Goal: Information Seeking & Learning: Learn about a topic

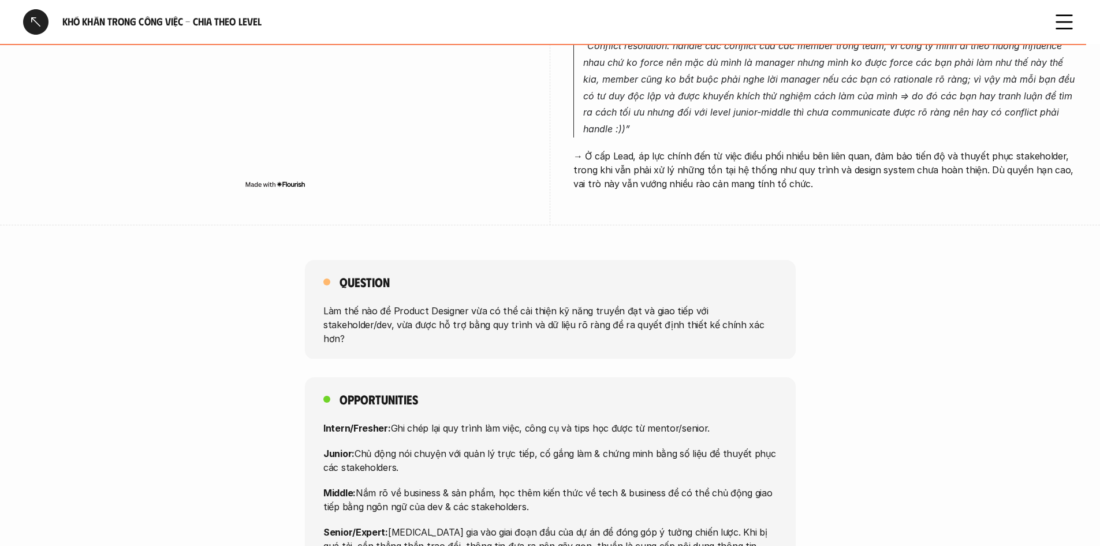
scroll to position [3760, 0]
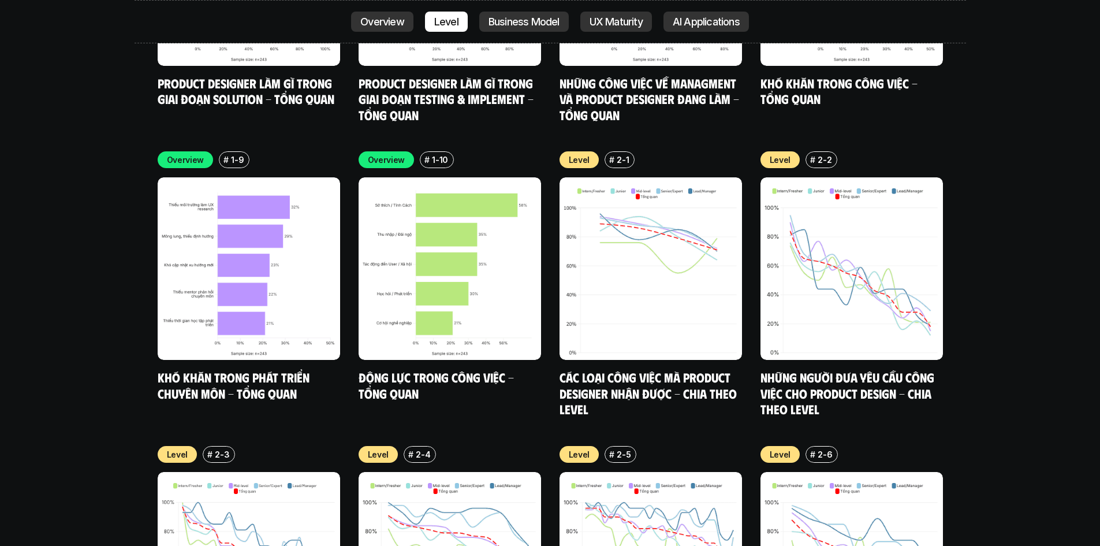
scroll to position [4674, 0]
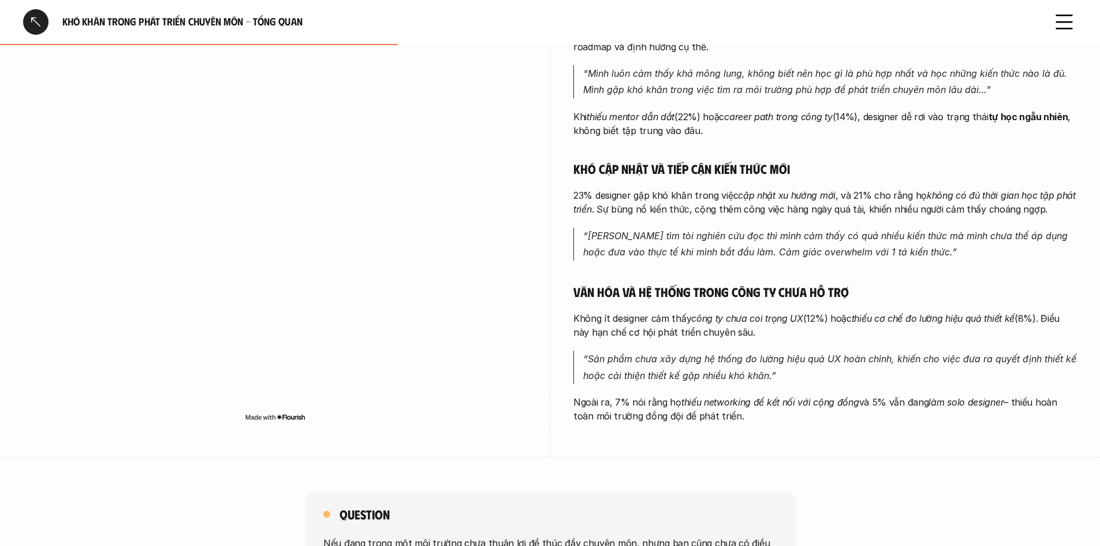
scroll to position [347, 0]
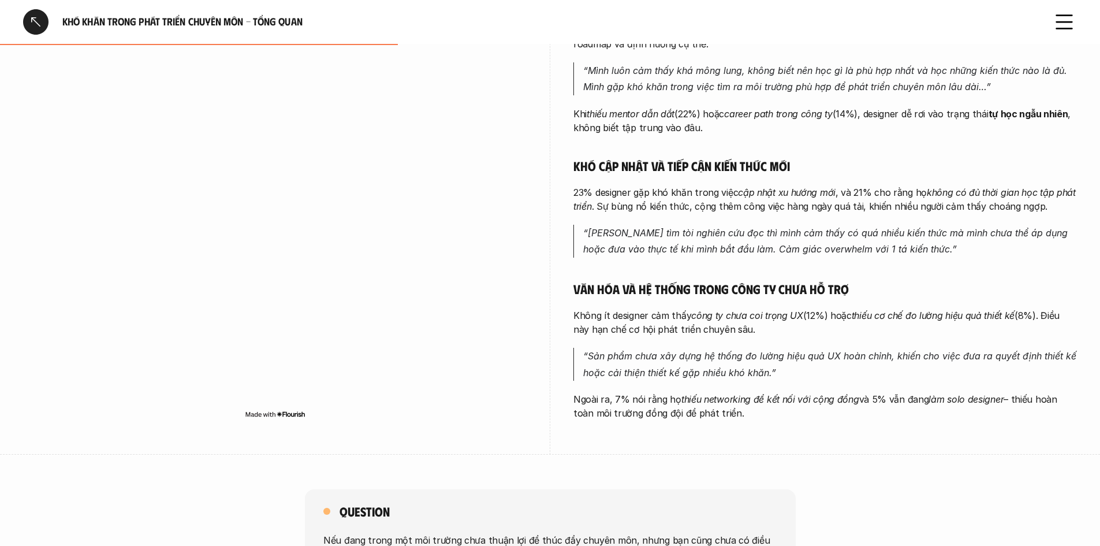
click at [741, 216] on div "Thiếu môi trường học hỏi và định hướng rõ ràng 32% designer cho rằng họ thiếu m…" at bounding box center [826, 201] width 504 height 438
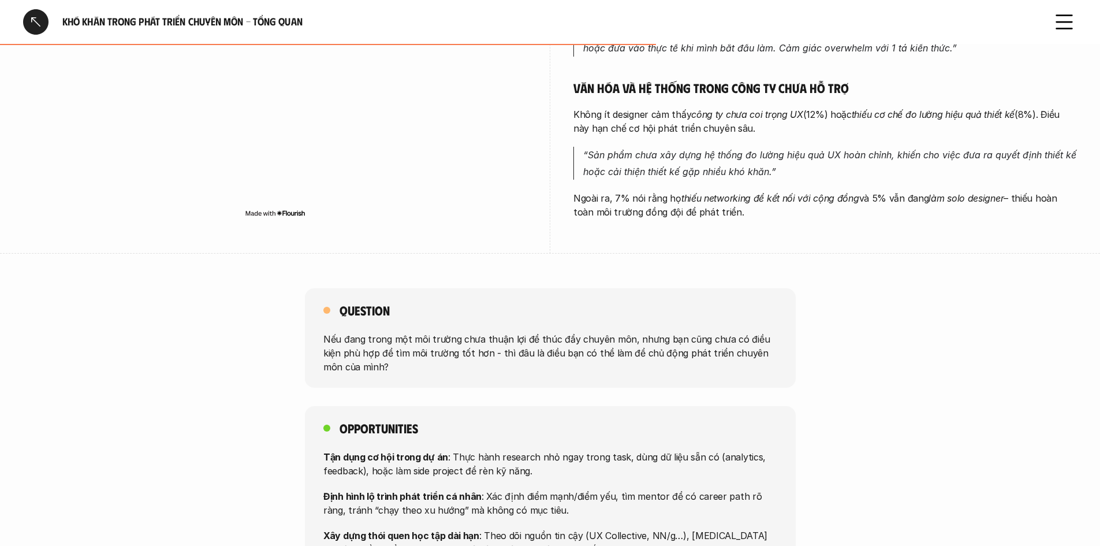
scroll to position [520, 0]
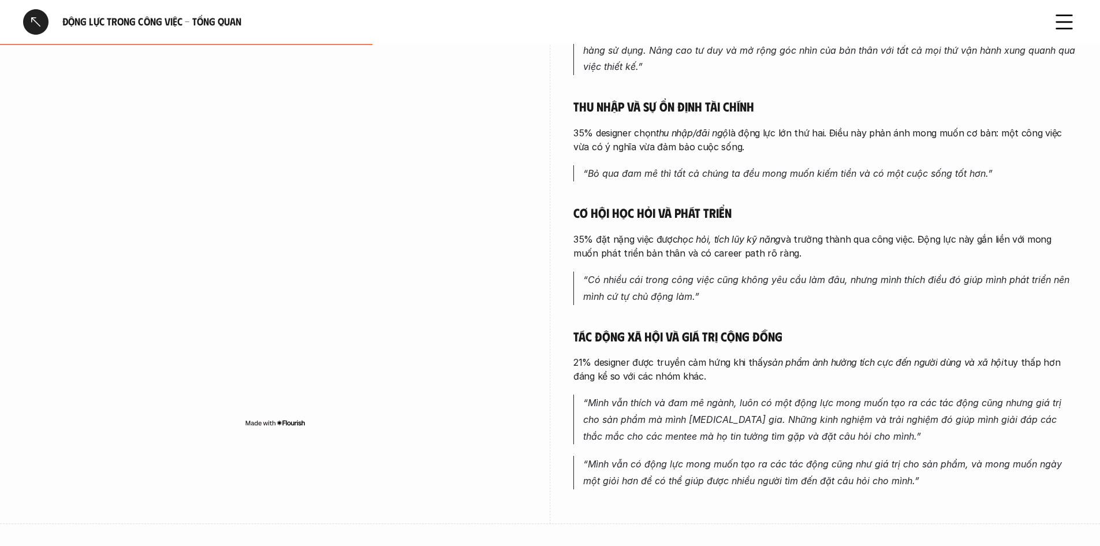
scroll to position [347, 0]
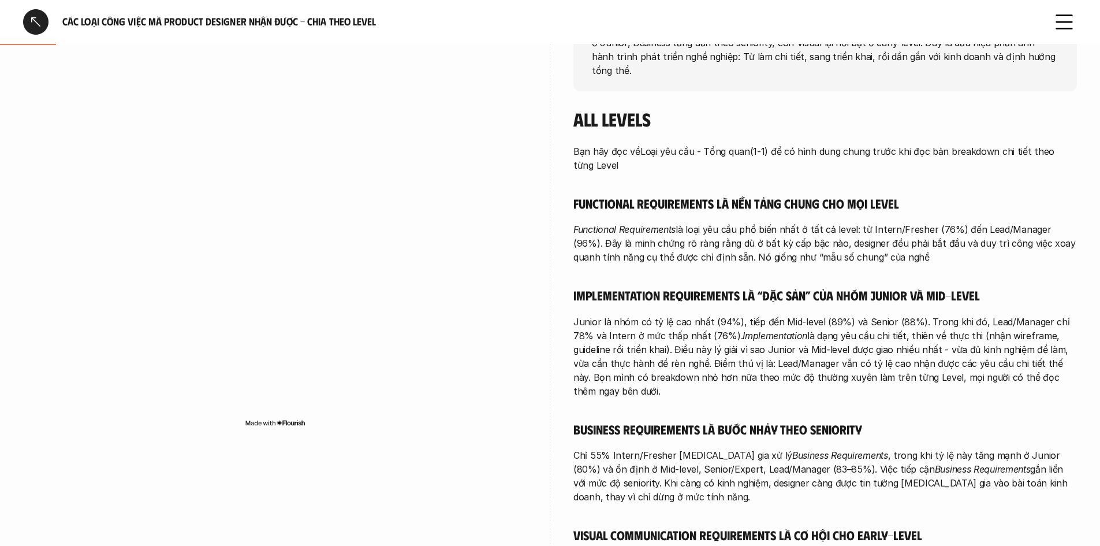
scroll to position [173, 0]
